Goal: Information Seeking & Learning: Learn about a topic

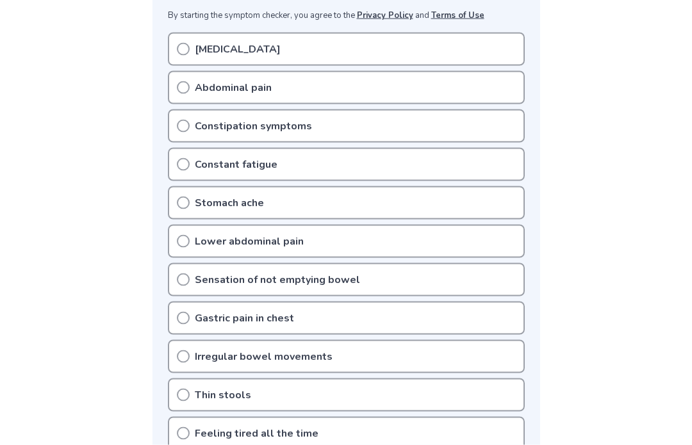
scroll to position [268, 0]
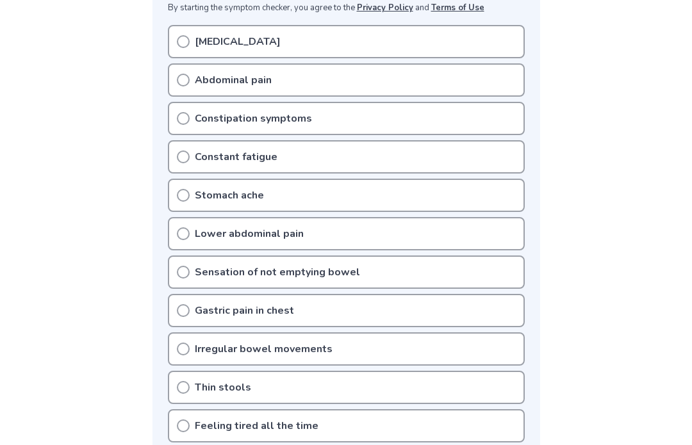
click at [185, 226] on div "Lower abdominal pain" at bounding box center [346, 233] width 357 height 33
click at [183, 230] on icon at bounding box center [183, 233] width 13 height 13
click at [300, 217] on div "Lower abdominal pain" at bounding box center [346, 233] width 357 height 33
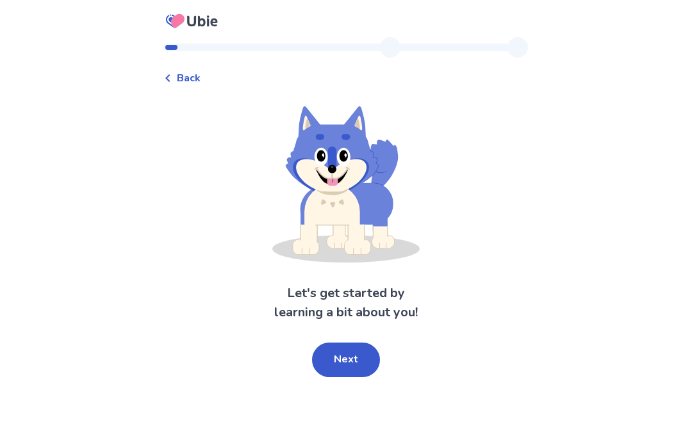
click at [354, 349] on button "Next" at bounding box center [346, 360] width 68 height 35
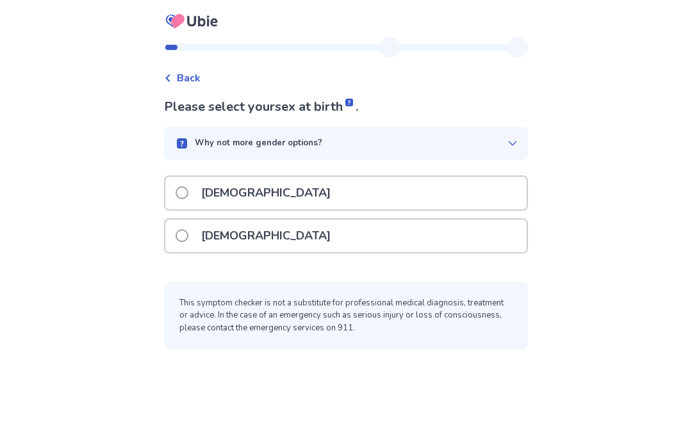
click at [197, 188] on label "[DEMOGRAPHIC_DATA]" at bounding box center [257, 193] width 163 height 33
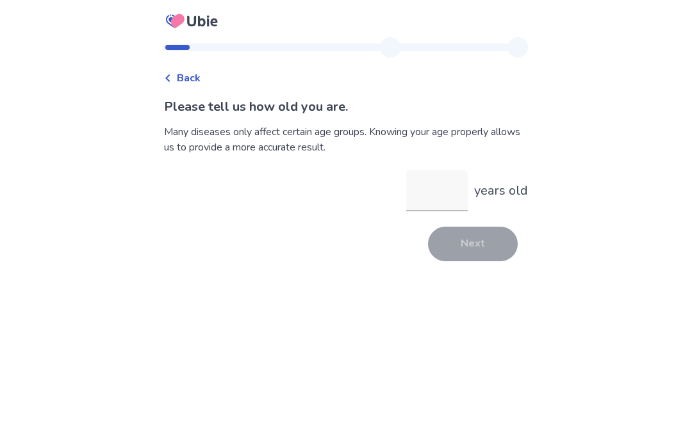
click at [431, 195] on input "years old" at bounding box center [437, 190] width 62 height 41
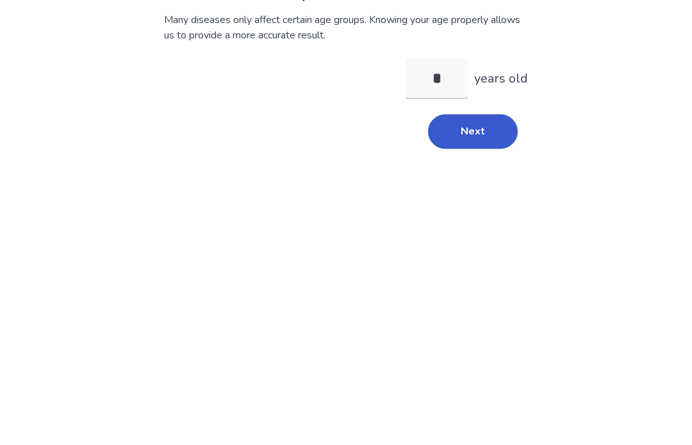
type input "**"
click at [472, 227] on button "Next" at bounding box center [473, 244] width 90 height 35
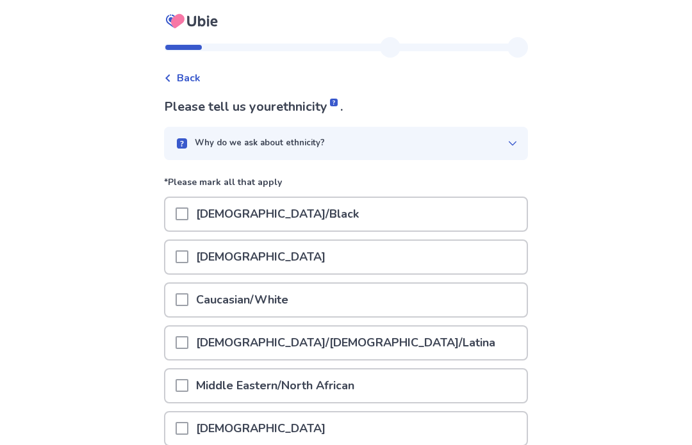
click at [188, 299] on span at bounding box center [182, 299] width 13 height 13
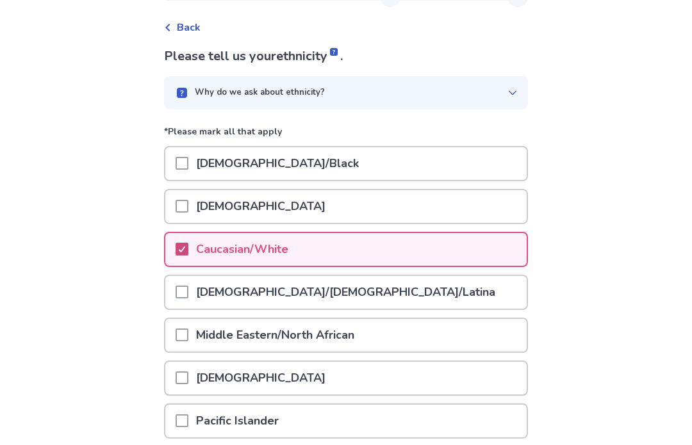
scroll to position [152, 0]
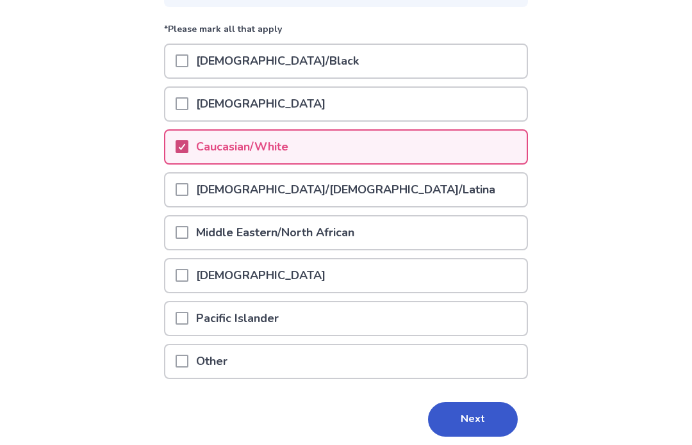
click at [479, 414] on button "Next" at bounding box center [473, 420] width 90 height 35
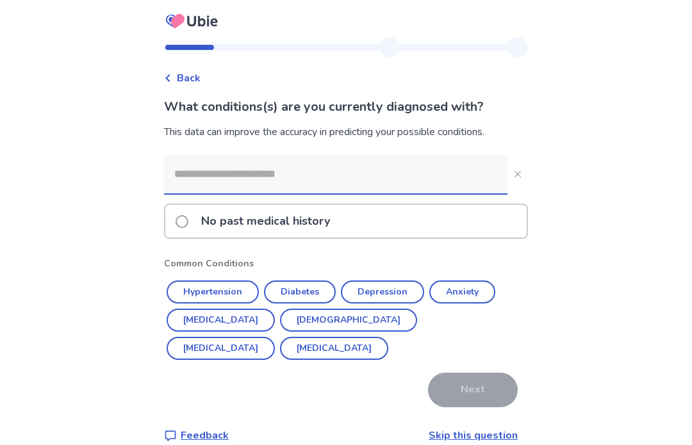
click at [239, 291] on button "Hypertension" at bounding box center [213, 292] width 92 height 23
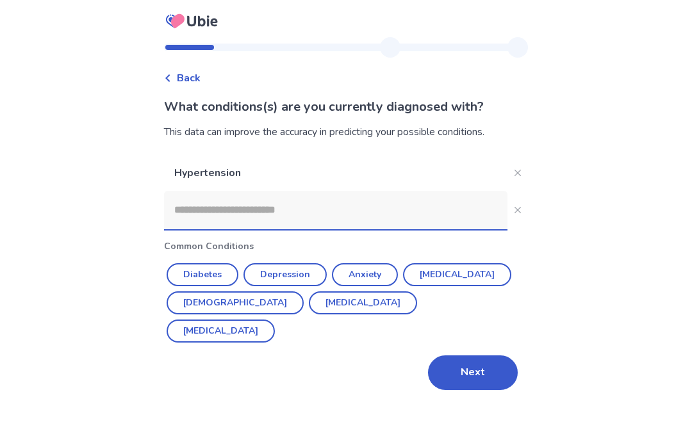
click at [484, 370] on button "Next" at bounding box center [473, 373] width 90 height 35
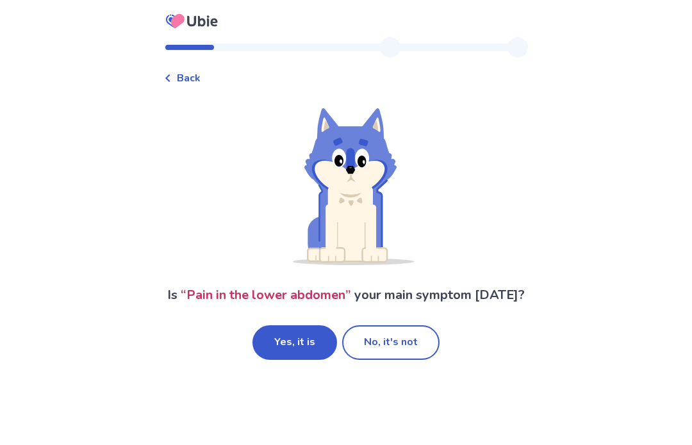
click at [304, 334] on button "Yes, it is" at bounding box center [294, 342] width 85 height 35
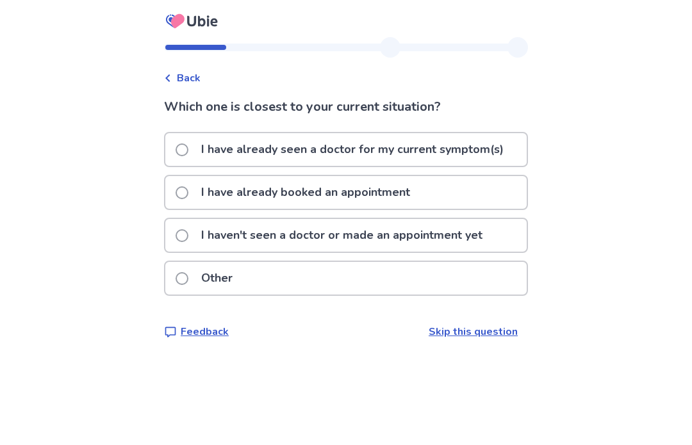
click at [188, 230] on span at bounding box center [182, 235] width 13 height 13
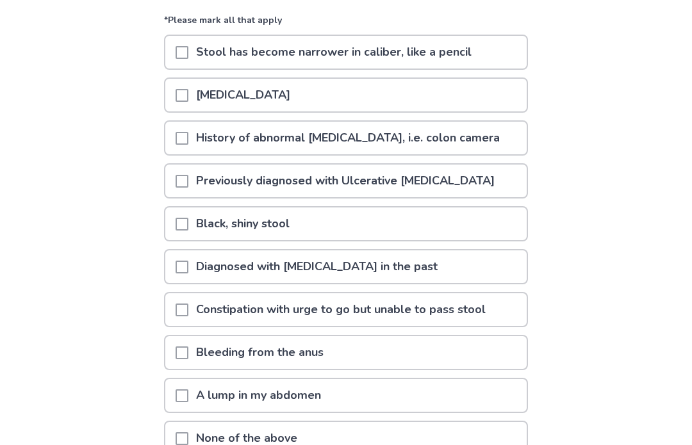
scroll to position [144, 0]
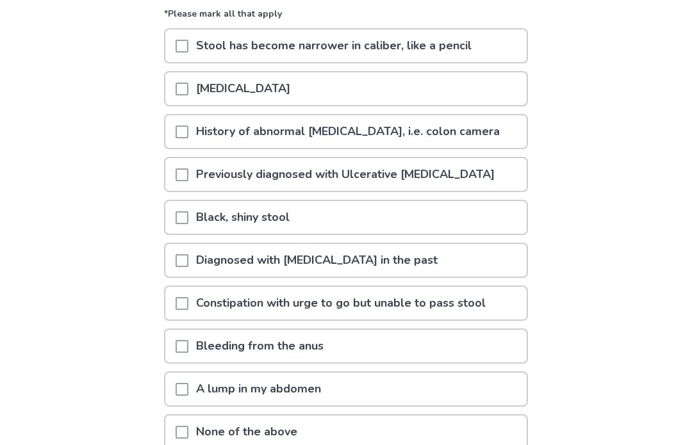
click at [188, 128] on span at bounding box center [182, 132] width 13 height 13
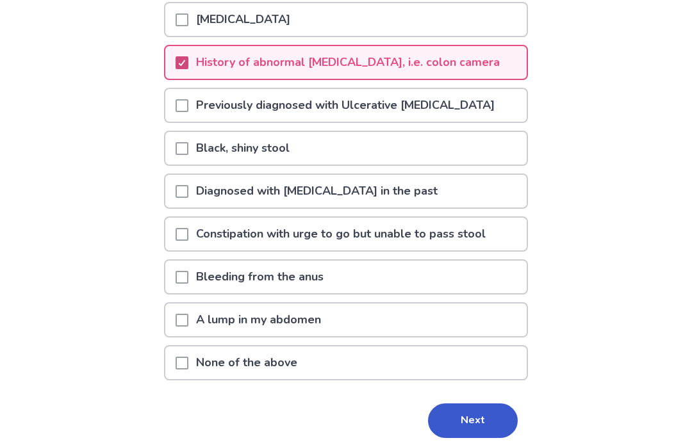
scroll to position [215, 0]
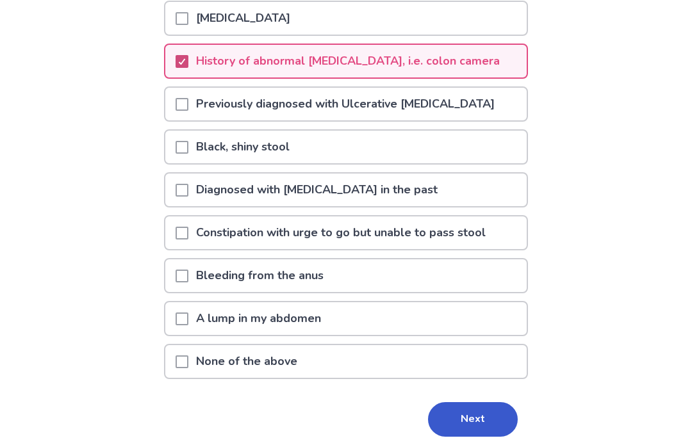
click at [479, 416] on button "Next" at bounding box center [473, 419] width 90 height 35
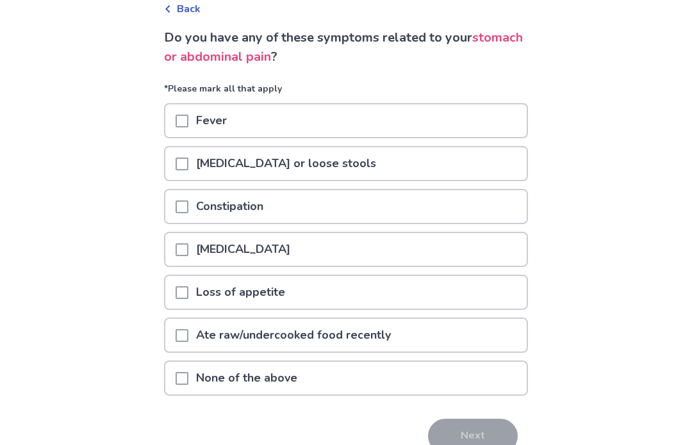
scroll to position [69, 0]
click at [188, 375] on span at bounding box center [182, 378] width 13 height 13
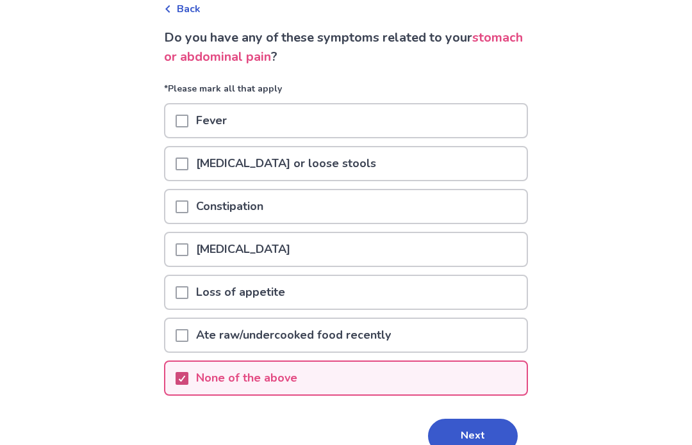
click at [493, 436] on button "Next" at bounding box center [473, 436] width 90 height 35
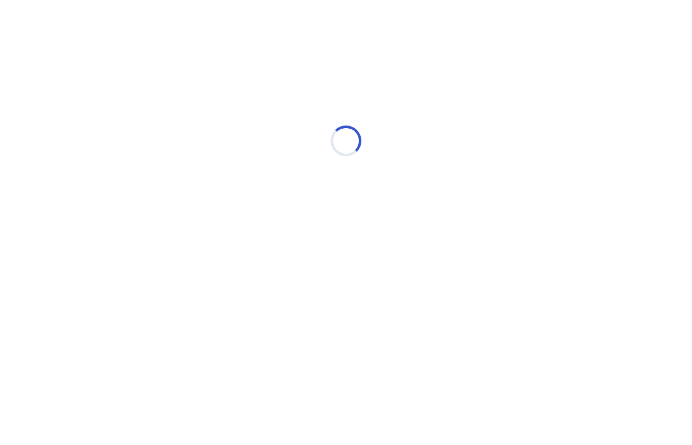
select select "*"
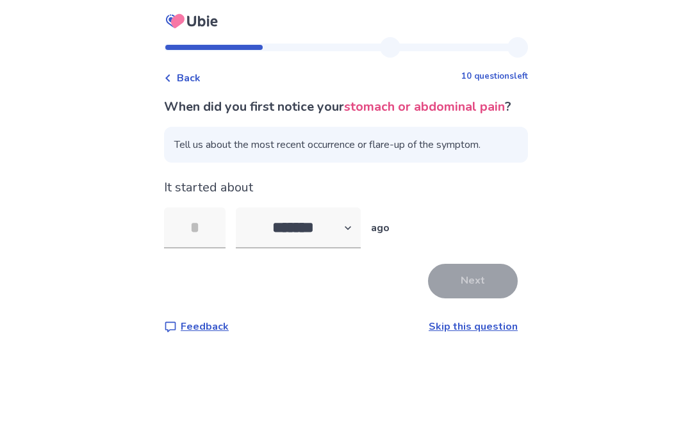
click at [206, 240] on input "tel" at bounding box center [195, 228] width 62 height 41
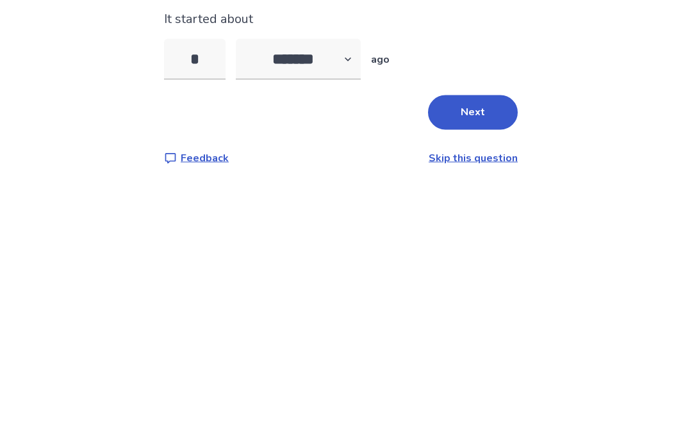
type input "**"
click at [482, 264] on button "Next" at bounding box center [473, 281] width 90 height 35
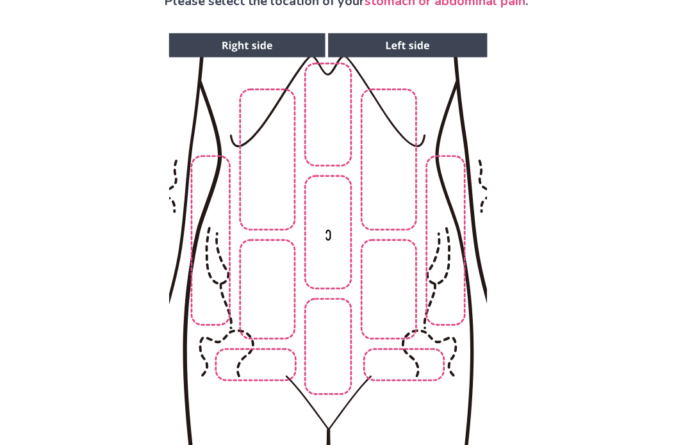
scroll to position [115, 0]
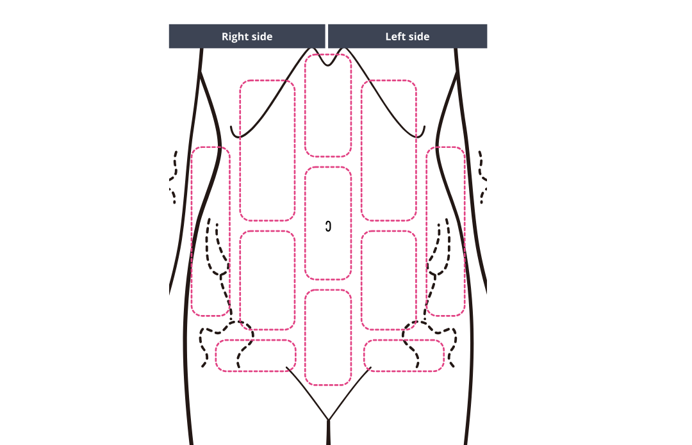
click at [265, 275] on img at bounding box center [327, 238] width 655 height 443
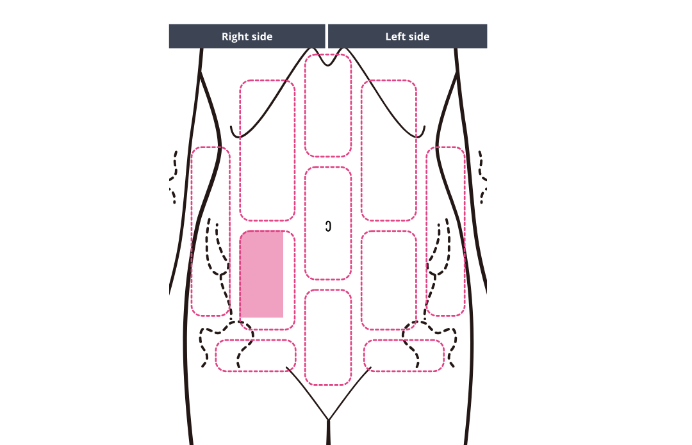
click at [387, 281] on img at bounding box center [327, 238] width 655 height 443
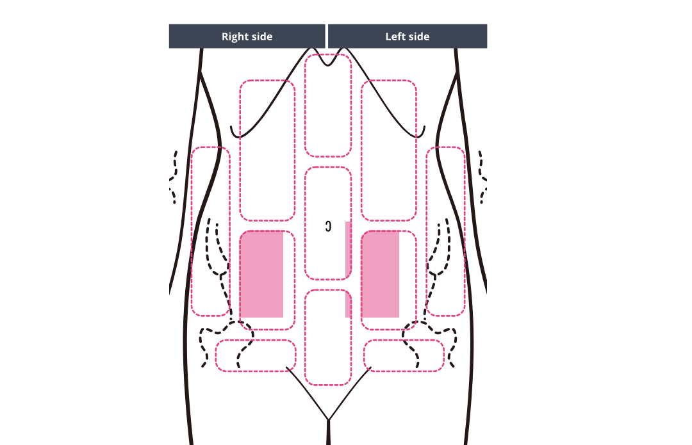
click at [332, 332] on img at bounding box center [327, 238] width 655 height 443
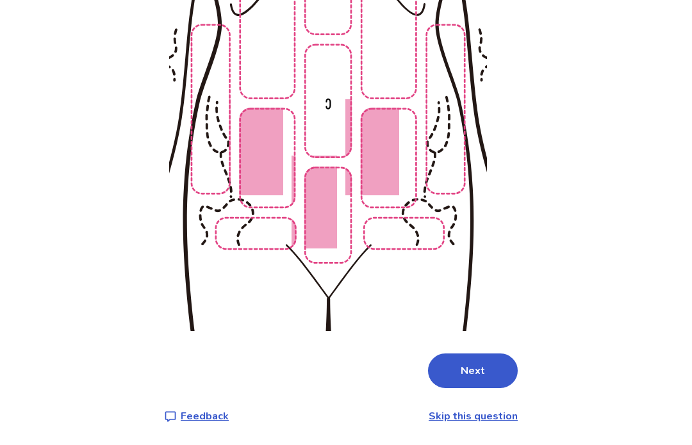
scroll to position [189, 0]
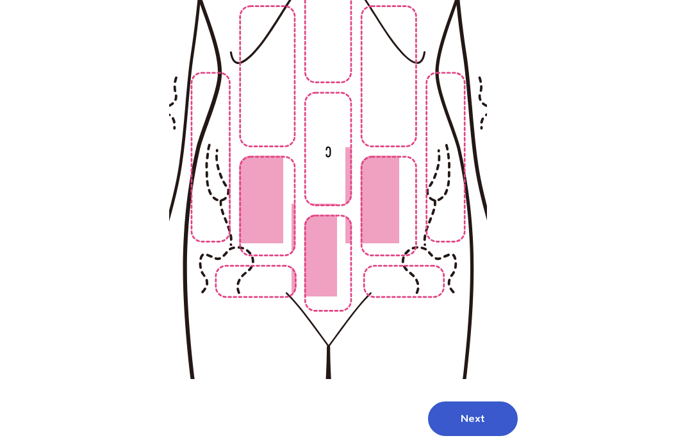
click at [476, 412] on button "Next" at bounding box center [473, 419] width 90 height 35
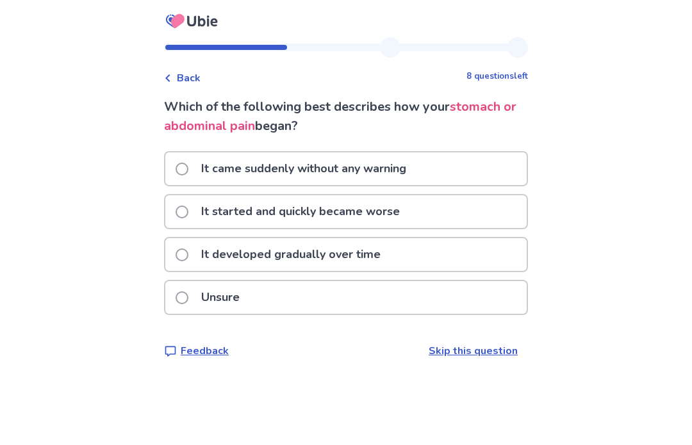
click at [197, 252] on label "It developed gradually over time" at bounding box center [282, 254] width 213 height 33
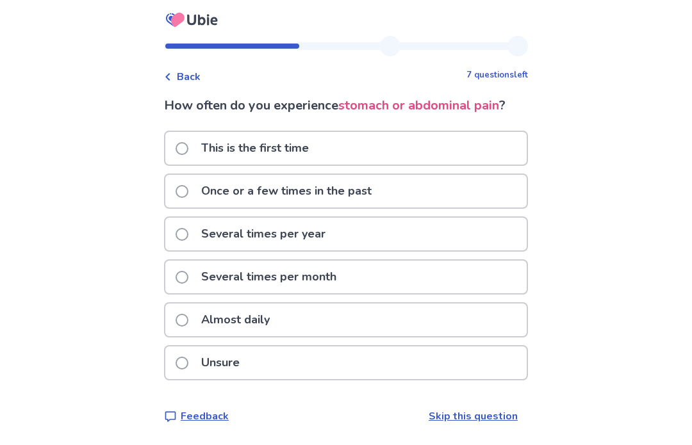
scroll to position [48, 0]
click at [188, 218] on label "Several times per year" at bounding box center [255, 234] width 158 height 33
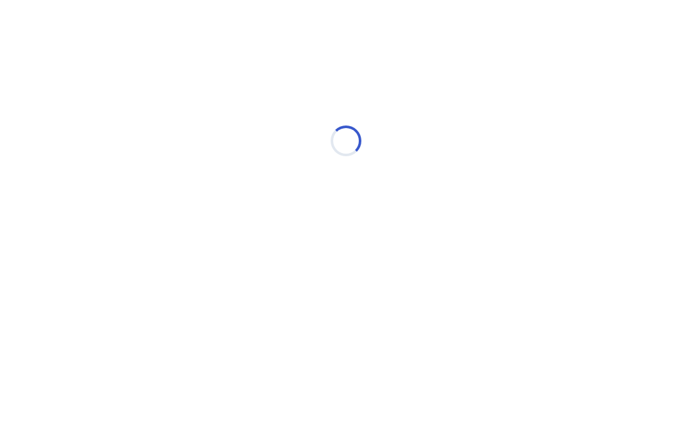
scroll to position [0, 0]
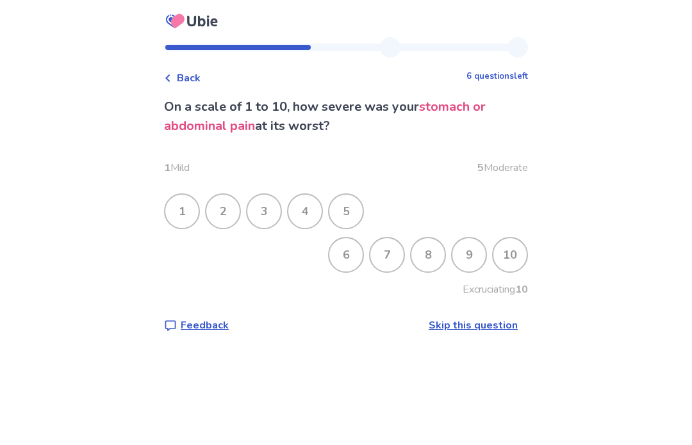
click at [271, 205] on div "3" at bounding box center [263, 211] width 33 height 33
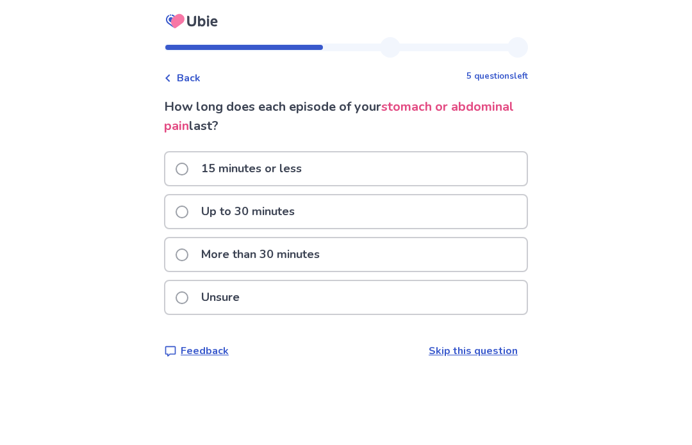
click at [188, 253] on span at bounding box center [182, 255] width 13 height 13
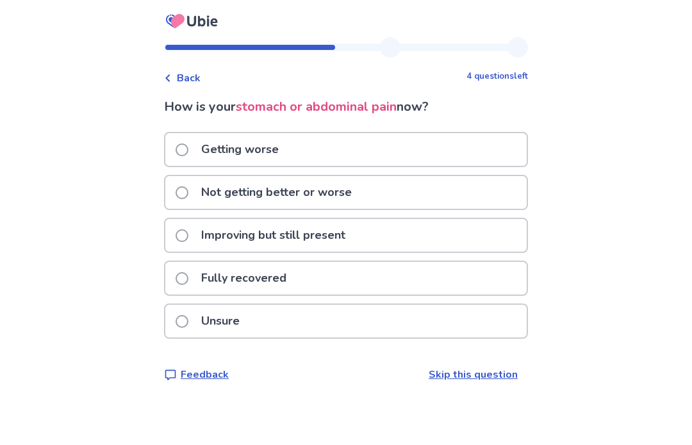
click at [187, 187] on span at bounding box center [182, 192] width 13 height 13
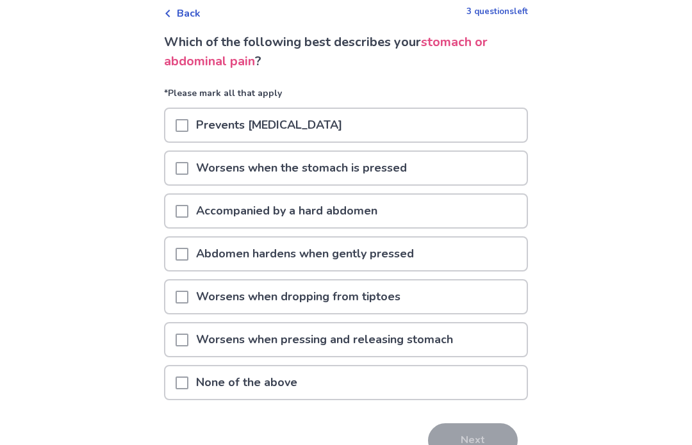
scroll to position [67, 0]
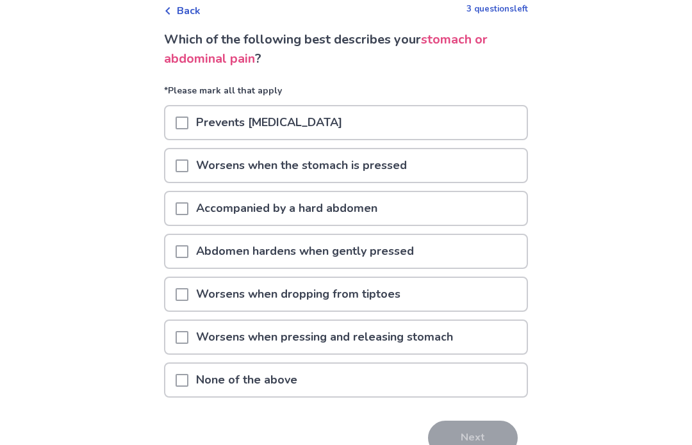
click at [188, 163] on span at bounding box center [182, 166] width 13 height 13
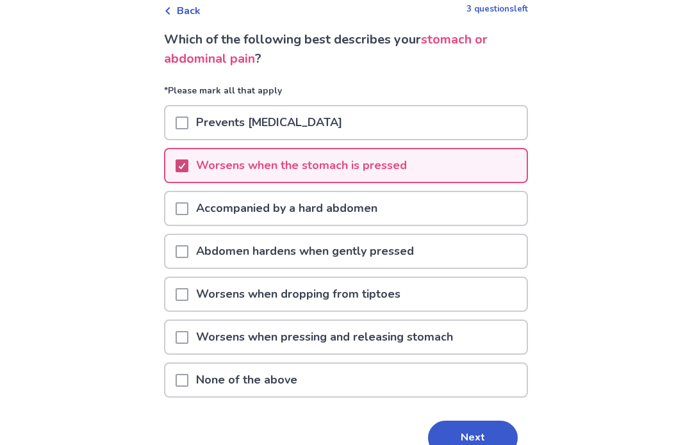
scroll to position [67, 0]
click at [492, 432] on button "Next" at bounding box center [473, 438] width 90 height 35
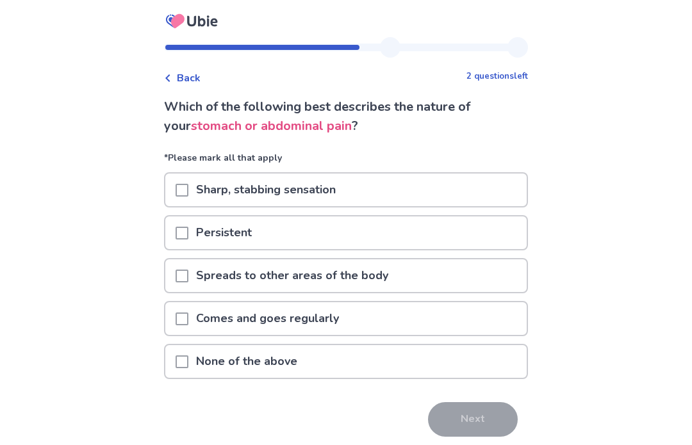
click at [188, 317] on span at bounding box center [182, 319] width 13 height 13
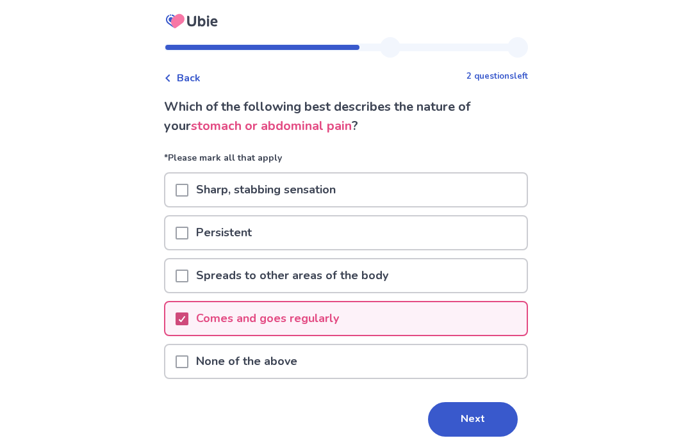
click at [491, 412] on button "Next" at bounding box center [473, 419] width 90 height 35
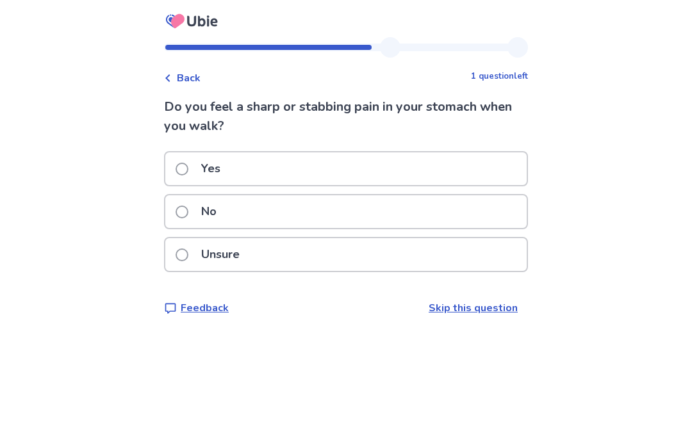
click at [200, 213] on label "No" at bounding box center [200, 211] width 49 height 33
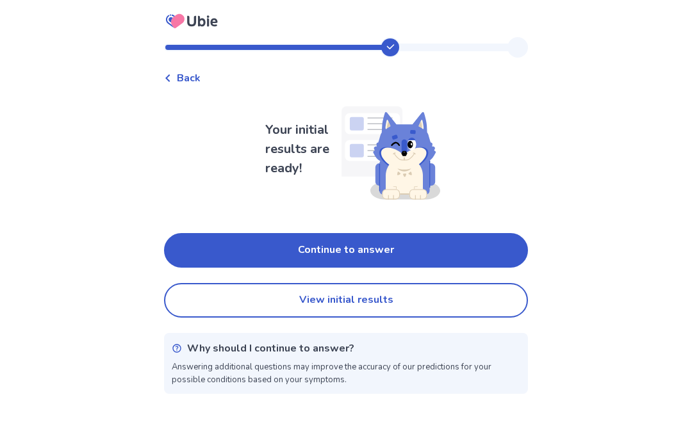
click at [406, 297] on button "View initial results" at bounding box center [346, 300] width 364 height 35
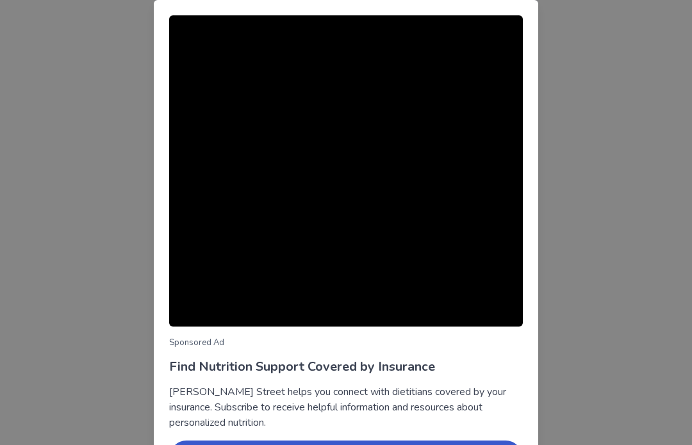
click at [595, 230] on div "Sponsored Ad Find Nutrition Support Covered by Insurance [PERSON_NAME] Street h…" at bounding box center [346, 222] width 692 height 445
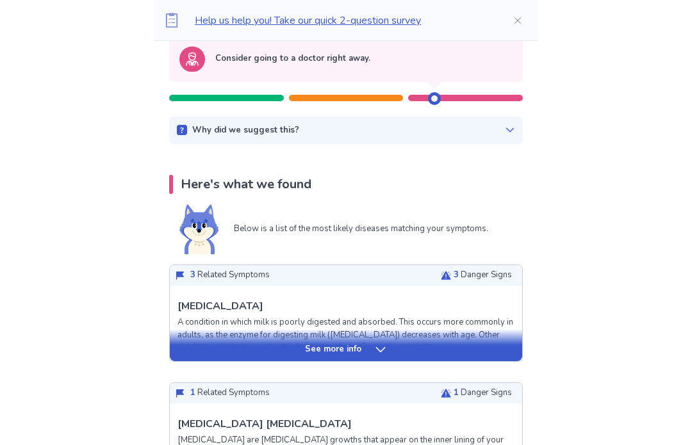
scroll to position [142, 0]
click at [383, 338] on div "See more info" at bounding box center [346, 345] width 352 height 32
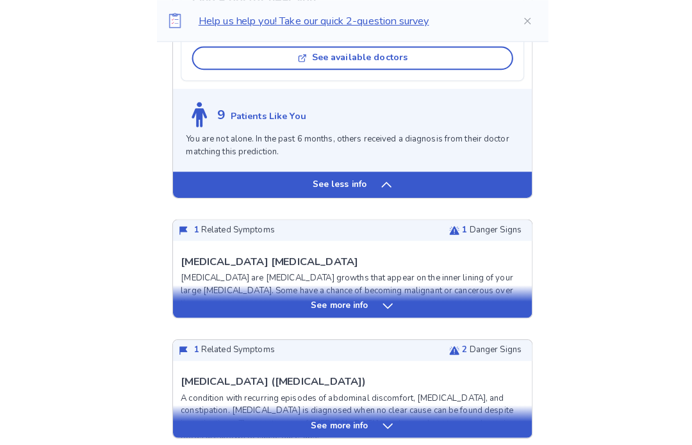
scroll to position [1083, 0]
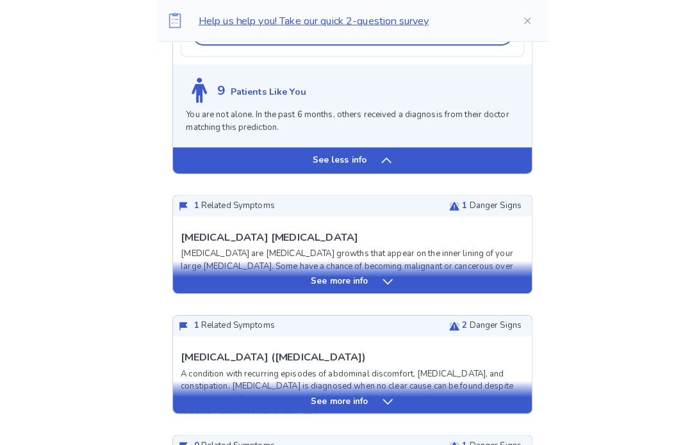
click at [376, 278] on div "See more info" at bounding box center [346, 272] width 352 height 32
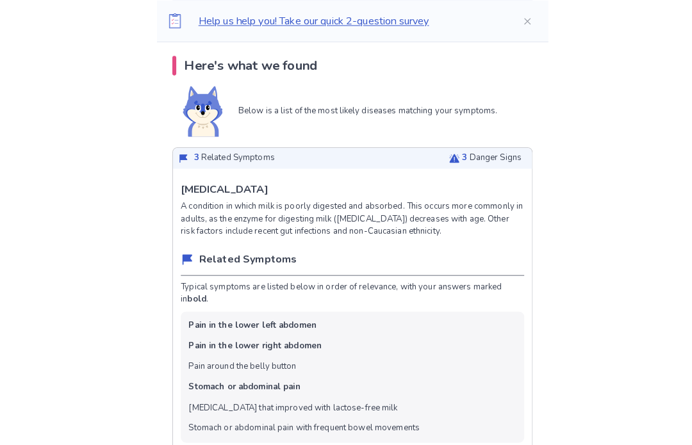
scroll to position [217, 0]
